Goal: Task Accomplishment & Management: Manage account settings

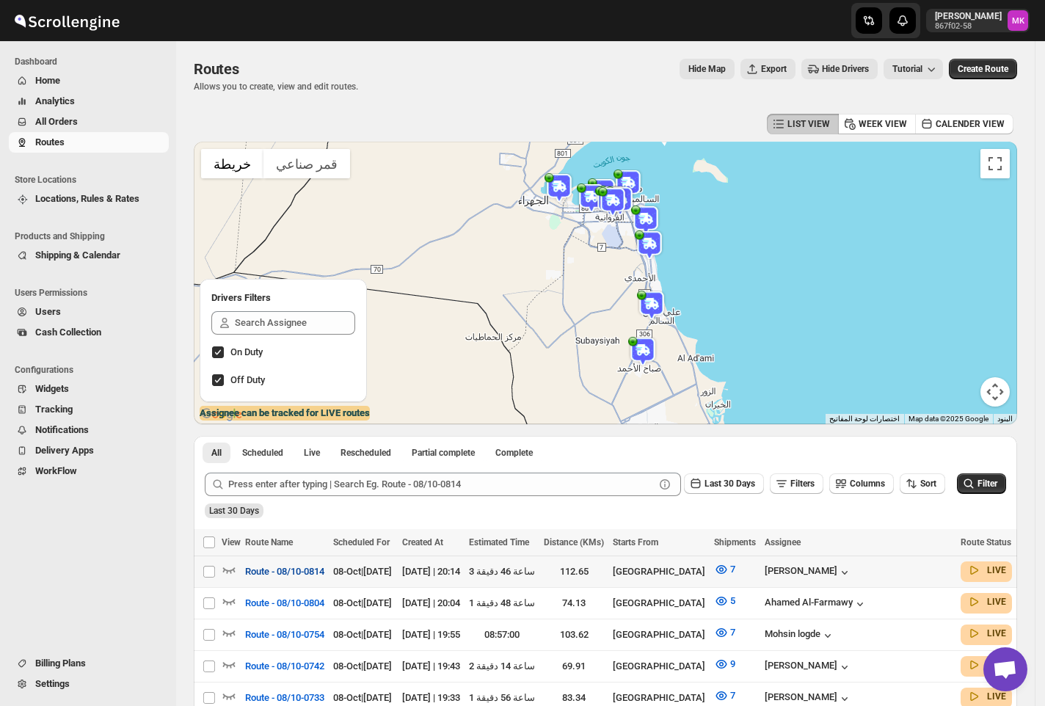
click at [310, 574] on span "Route - 08/10-0814" at bounding box center [284, 572] width 79 height 15
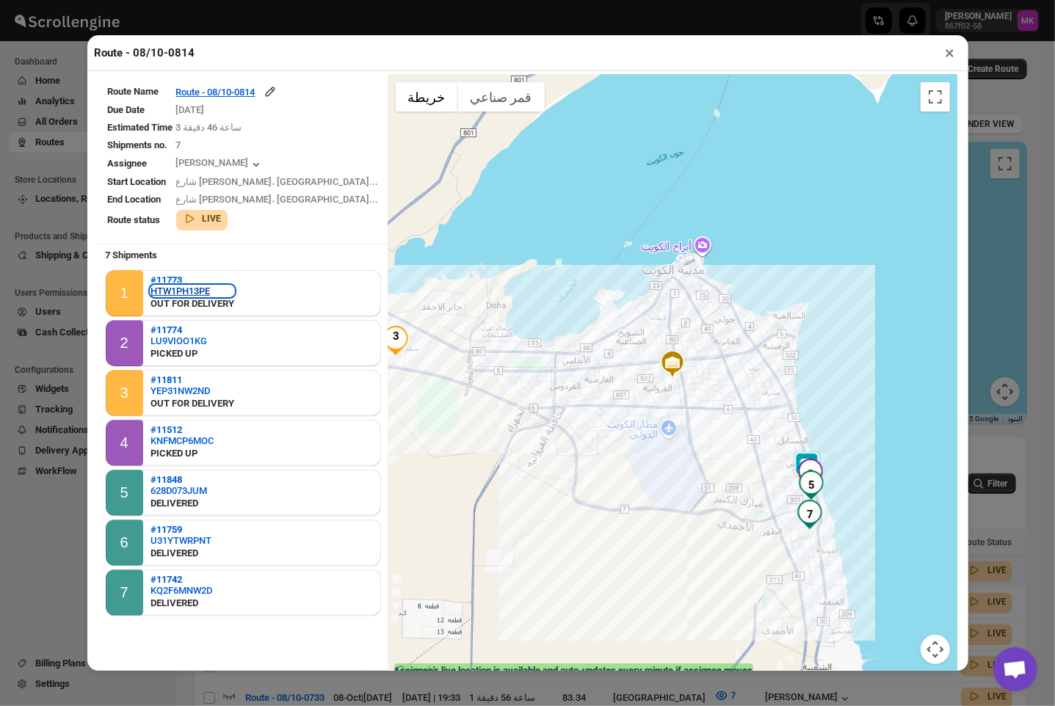
click at [209, 286] on div "HTW1PH13PE" at bounding box center [192, 291] width 84 height 11
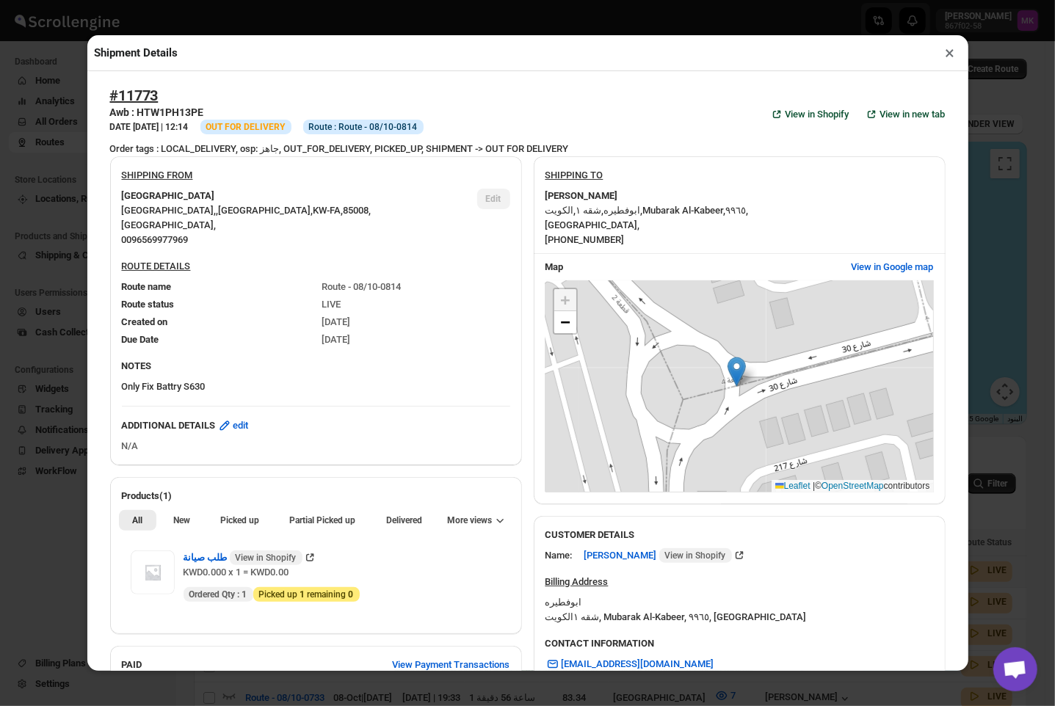
click at [943, 63] on button "×" at bounding box center [950, 53] width 21 height 21
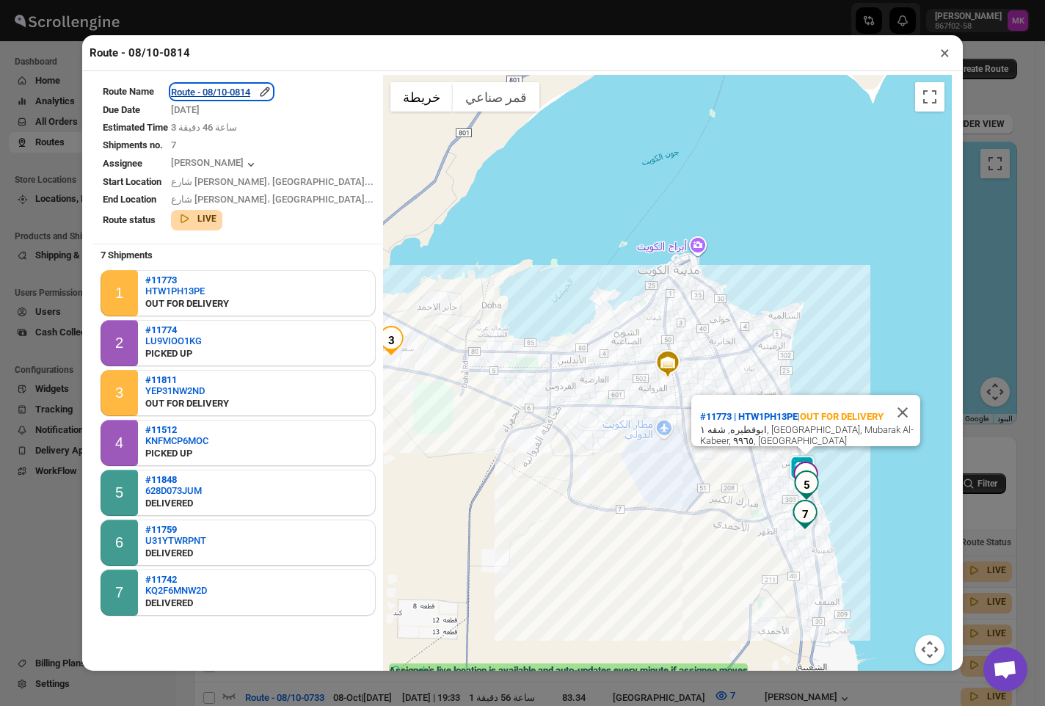
click at [236, 95] on div "Route - 08/10-0814" at bounding box center [221, 91] width 101 height 15
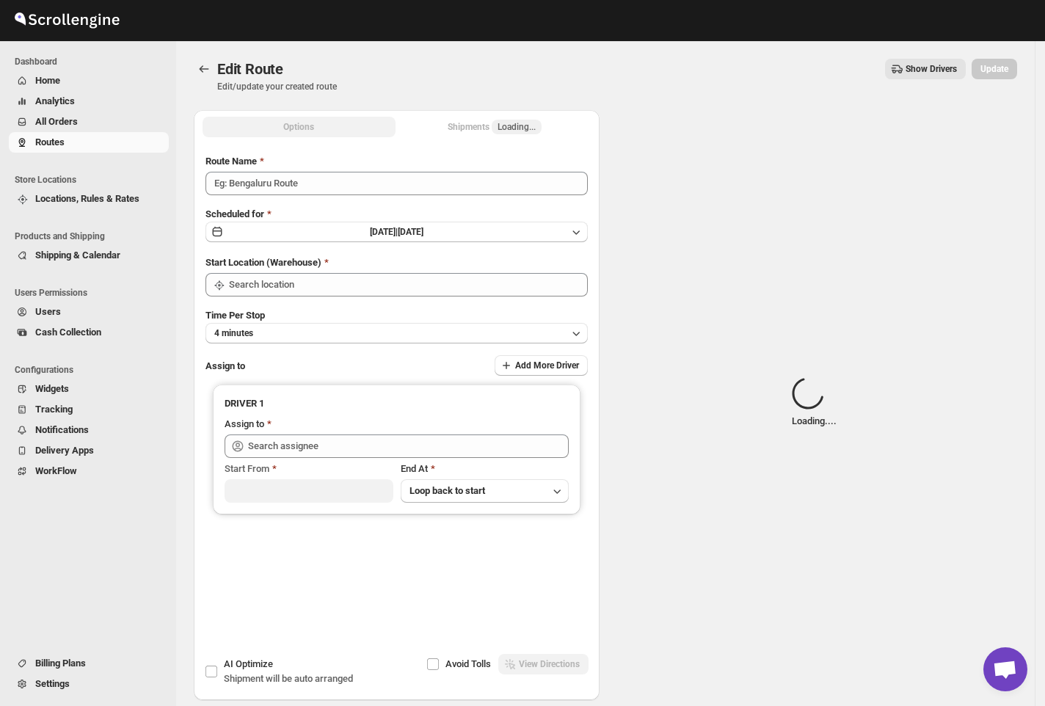
type input "Route - 08/10-0814"
type input "[GEOGRAPHIC_DATA]"
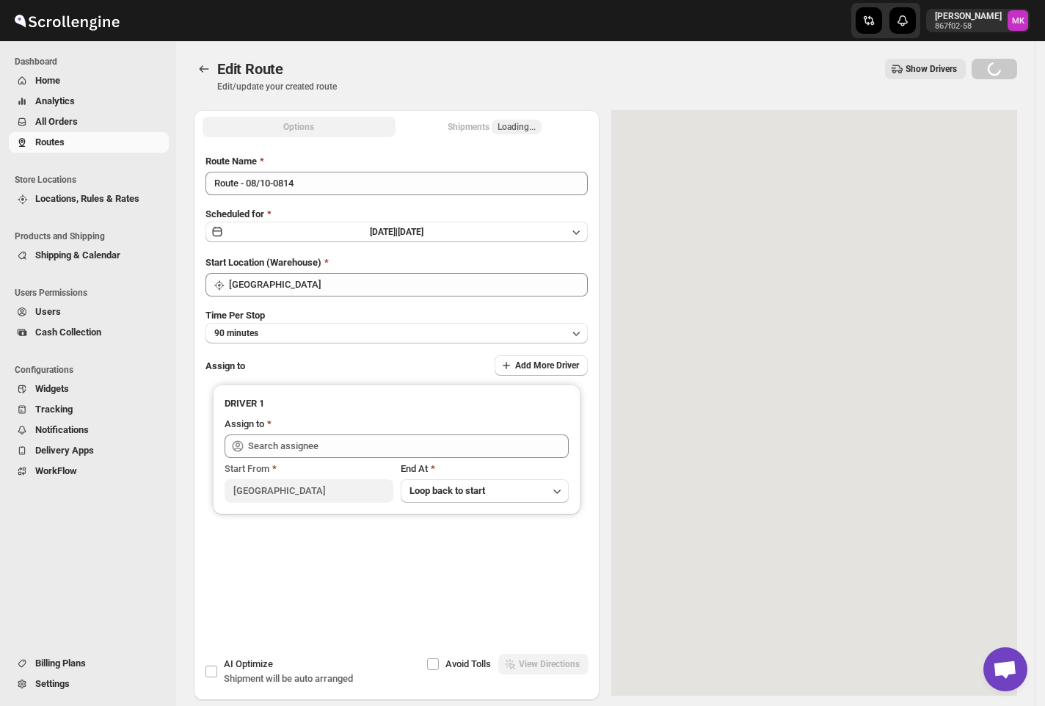
type input "[PERSON_NAME] ([EMAIL_ADDRESS][DOMAIN_NAME])"
click at [517, 121] on span "Loading..." at bounding box center [517, 127] width 38 height 12
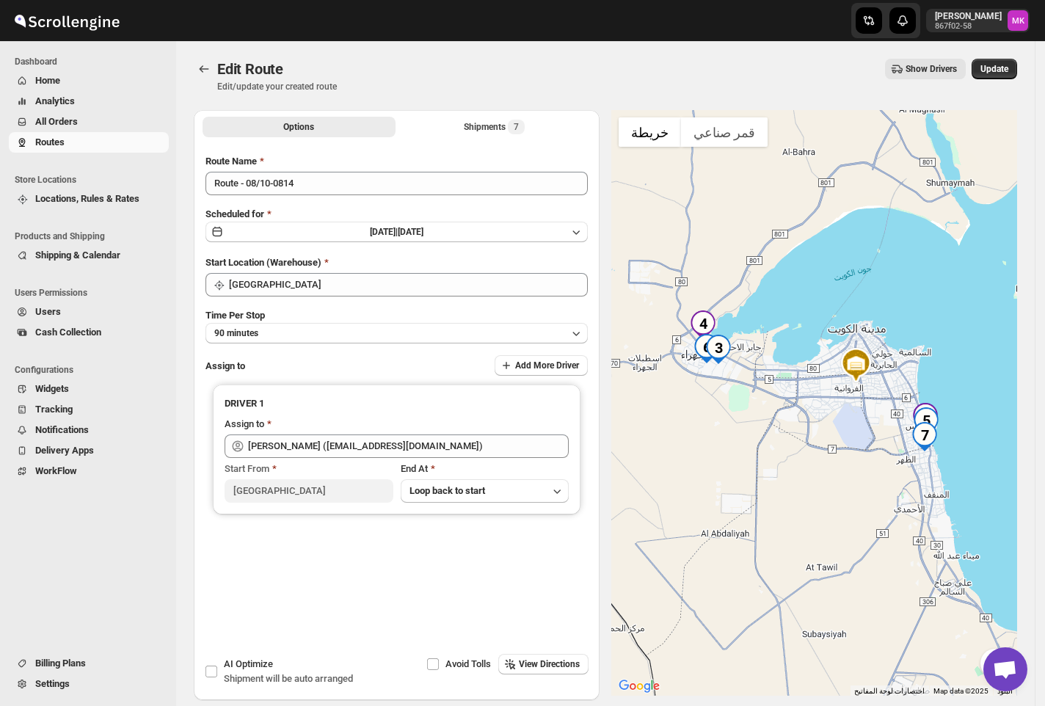
click at [509, 138] on div "Options Shipments 7 More views Options Shipments 7 More views" at bounding box center [397, 126] width 406 height 32
click at [507, 121] on div "Shipments 7" at bounding box center [494, 127] width 61 height 15
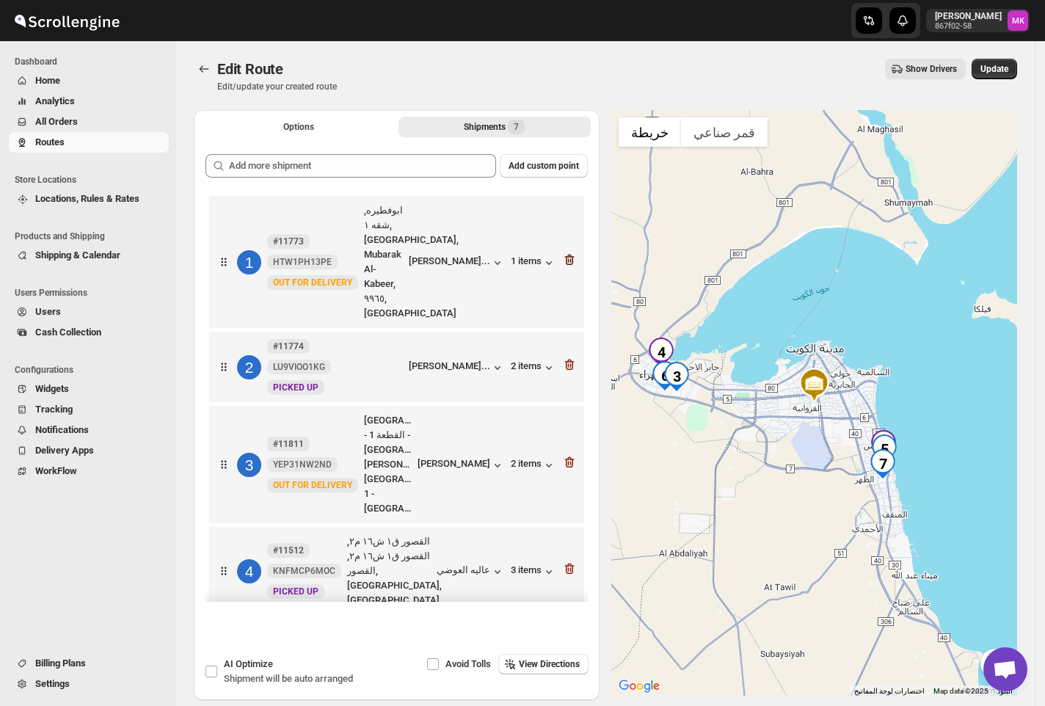
click at [565, 261] on icon "button" at bounding box center [569, 260] width 15 height 15
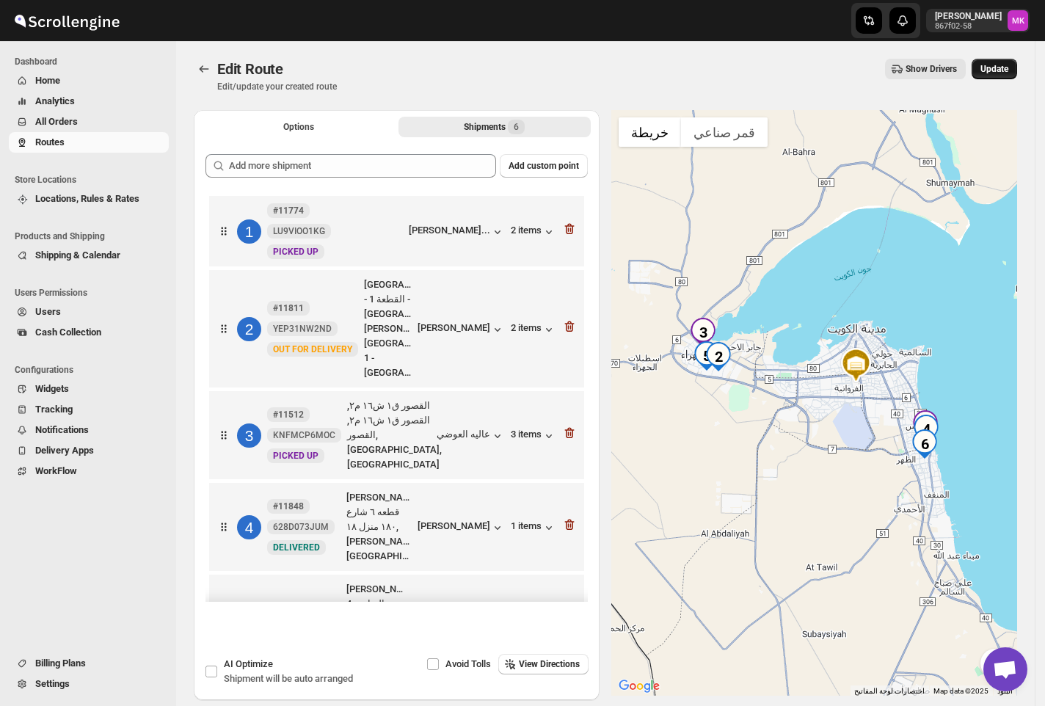
click at [997, 76] on button "Update" at bounding box center [995, 69] width 46 height 21
